Goal: Task Accomplishment & Management: Use online tool/utility

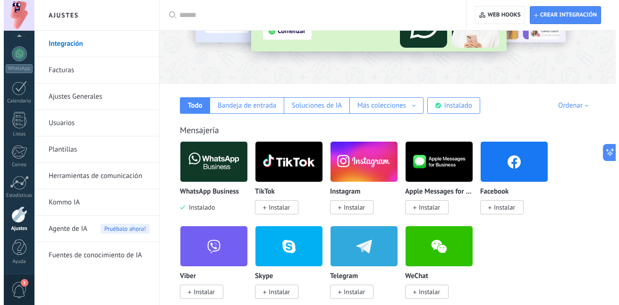
scroll to position [99, 0]
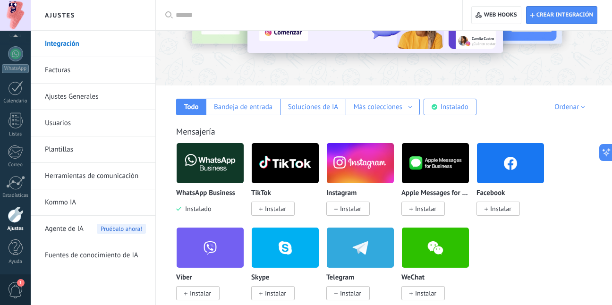
click at [214, 167] on img at bounding box center [210, 163] width 67 height 46
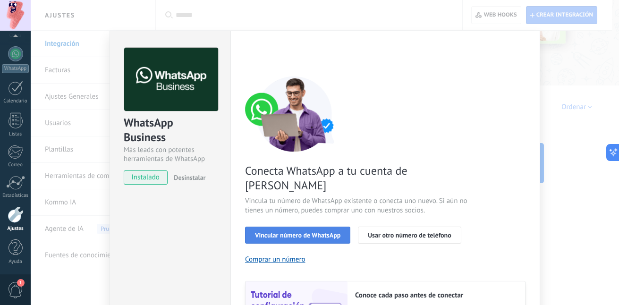
click at [281, 232] on span "Vincular número de WhatsApp" at bounding box center [297, 235] width 85 height 7
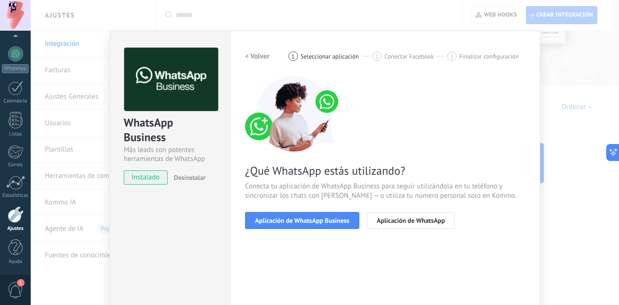
click at [281, 223] on span "Aplicación de WhatsApp Business" at bounding box center [302, 220] width 94 height 7
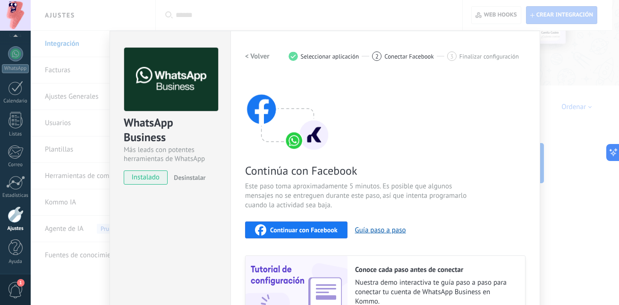
click at [286, 231] on span "Continuar con Facebook" at bounding box center [304, 230] width 68 height 7
